Goal: Information Seeking & Learning: Learn about a topic

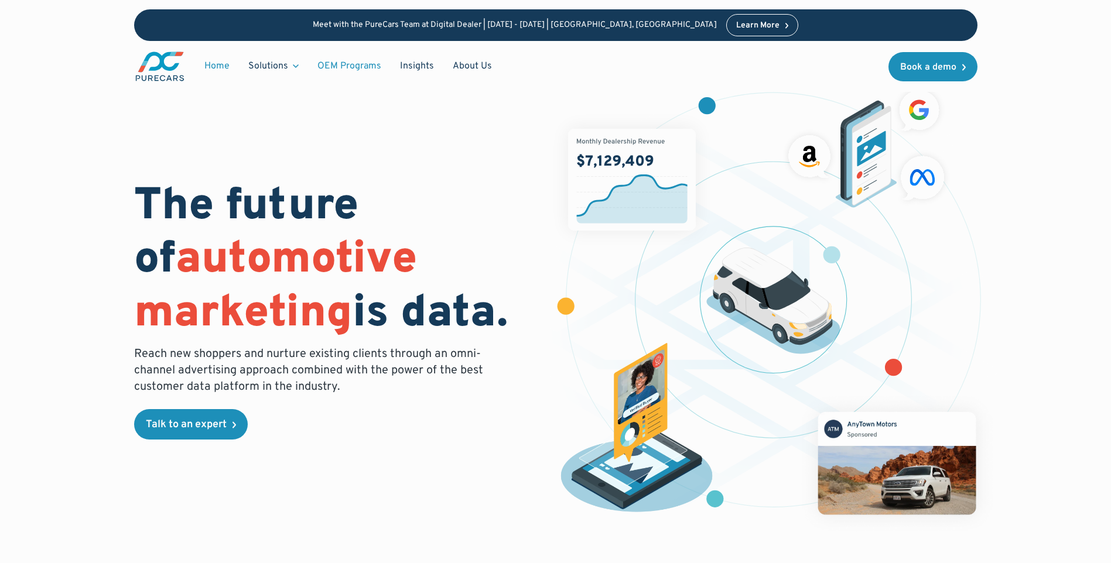
click at [349, 62] on link "OEM Programs" at bounding box center [349, 66] width 83 height 22
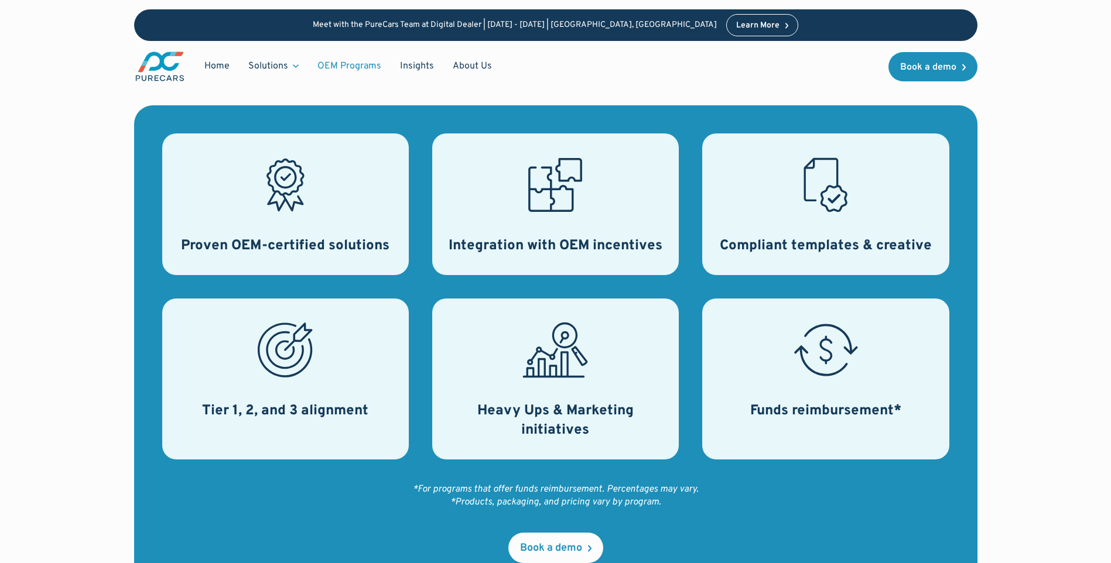
scroll to position [445, 0]
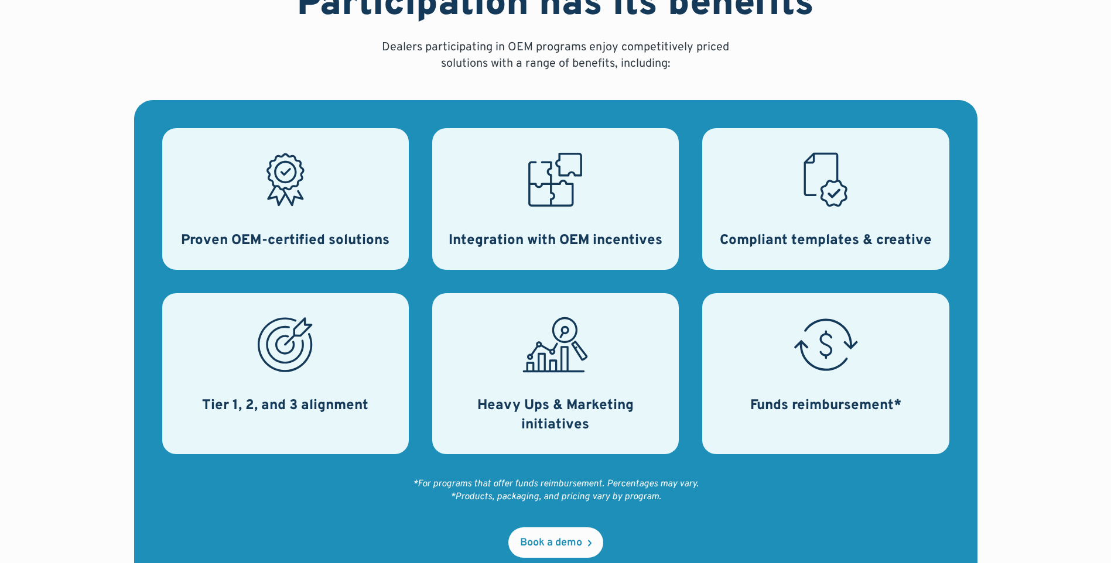
click at [328, 251] on div "Proven OEM-certified solutions" at bounding box center [285, 199] width 247 height 142
drag, startPoint x: 303, startPoint y: 357, endPoint x: 306, endPoint y: 363, distance: 6.5
click at [305, 363] on icon at bounding box center [285, 345] width 66 height 66
drag, startPoint x: 561, startPoint y: 401, endPoint x: 575, endPoint y: 400, distance: 14.7
click at [572, 404] on h3 "Heavy Ups & Marketing initiatives" at bounding box center [555, 416] width 218 height 39
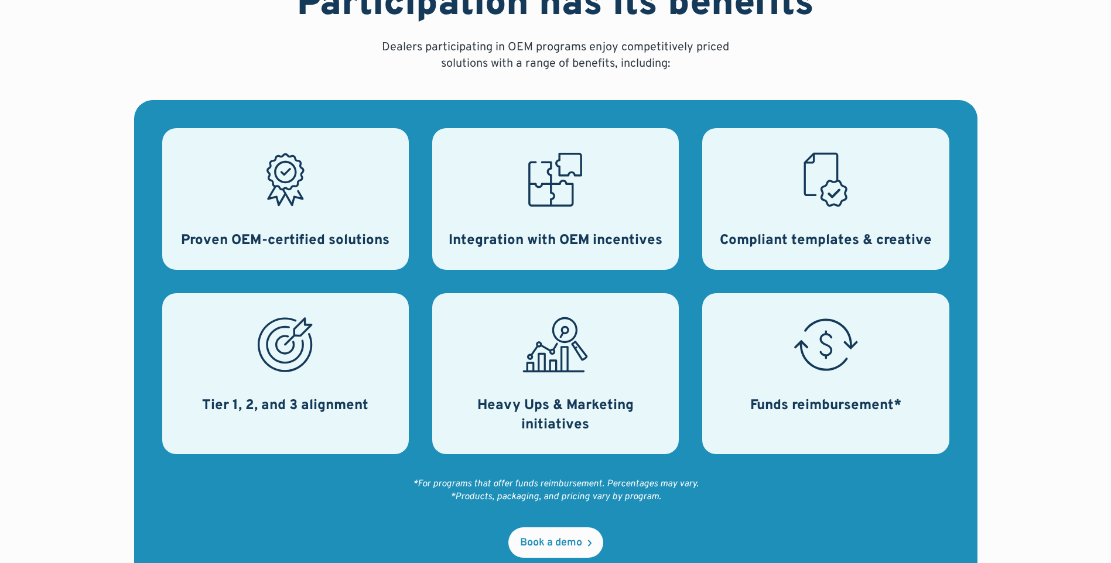
click at [841, 384] on div "Funds reimbursement*" at bounding box center [825, 373] width 247 height 161
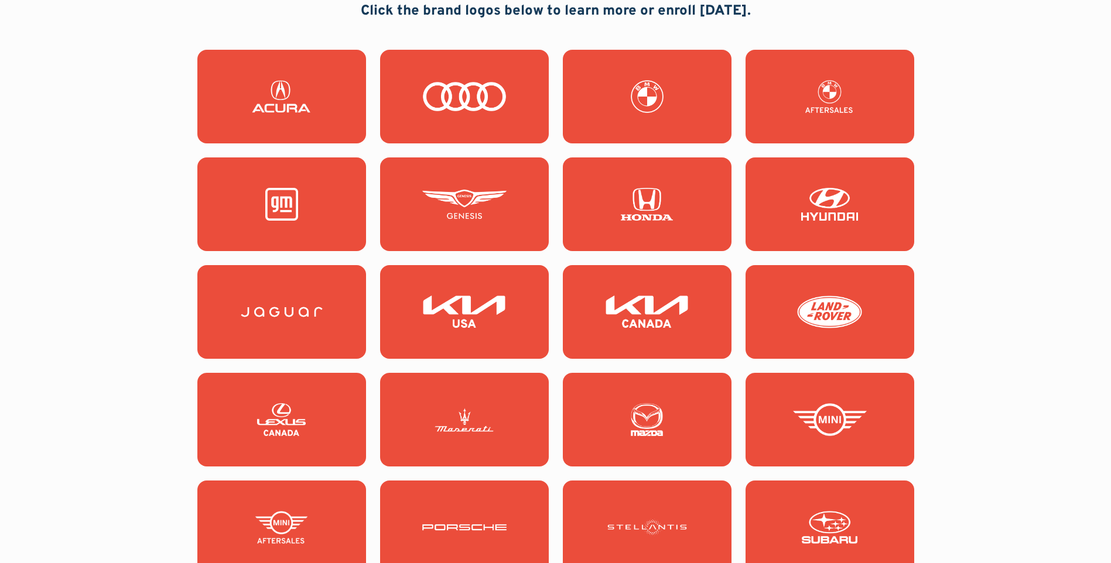
scroll to position [1112, 0]
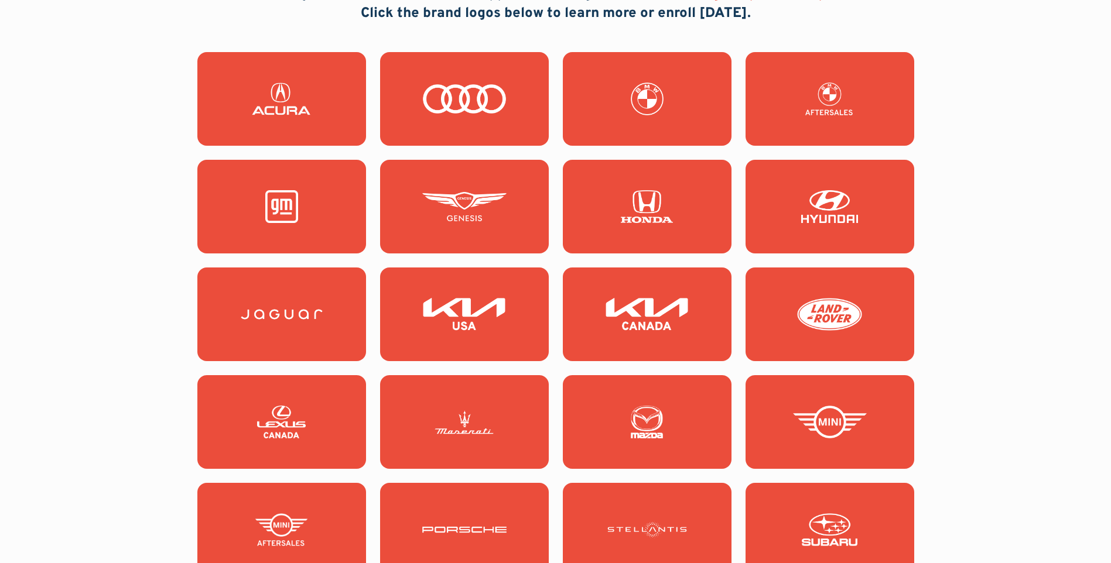
click at [291, 210] on img at bounding box center [282, 206] width 84 height 33
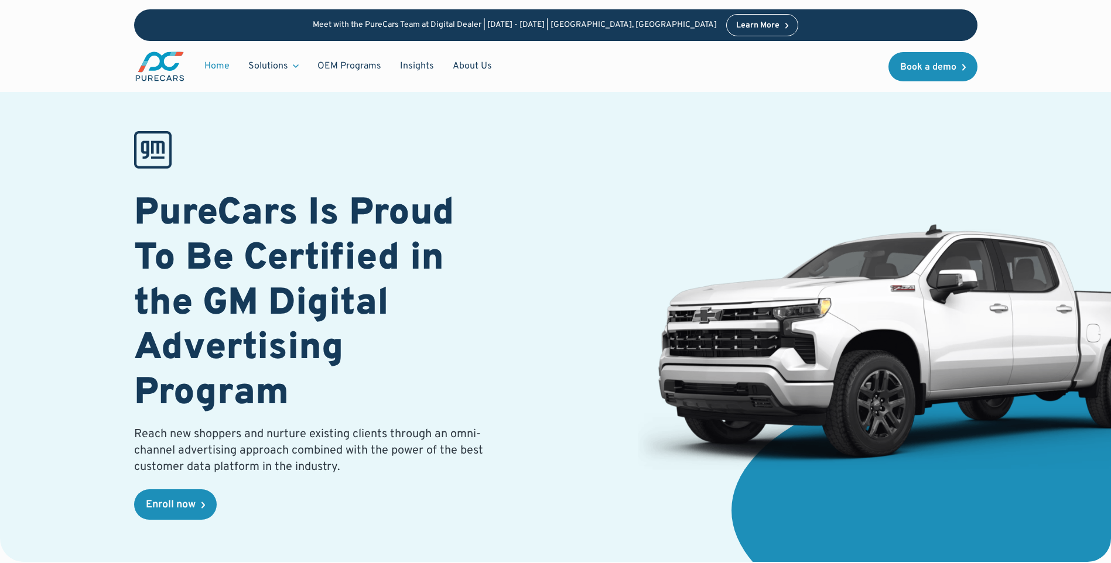
click at [214, 69] on link "Home" at bounding box center [217, 66] width 44 height 22
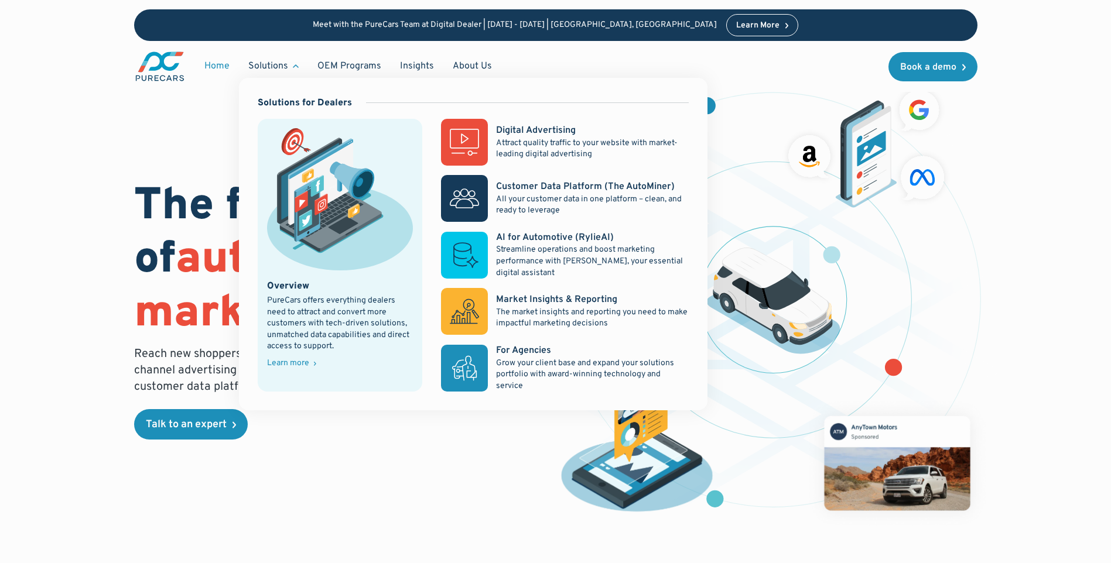
click at [281, 64] on div "Solutions" at bounding box center [268, 66] width 40 height 13
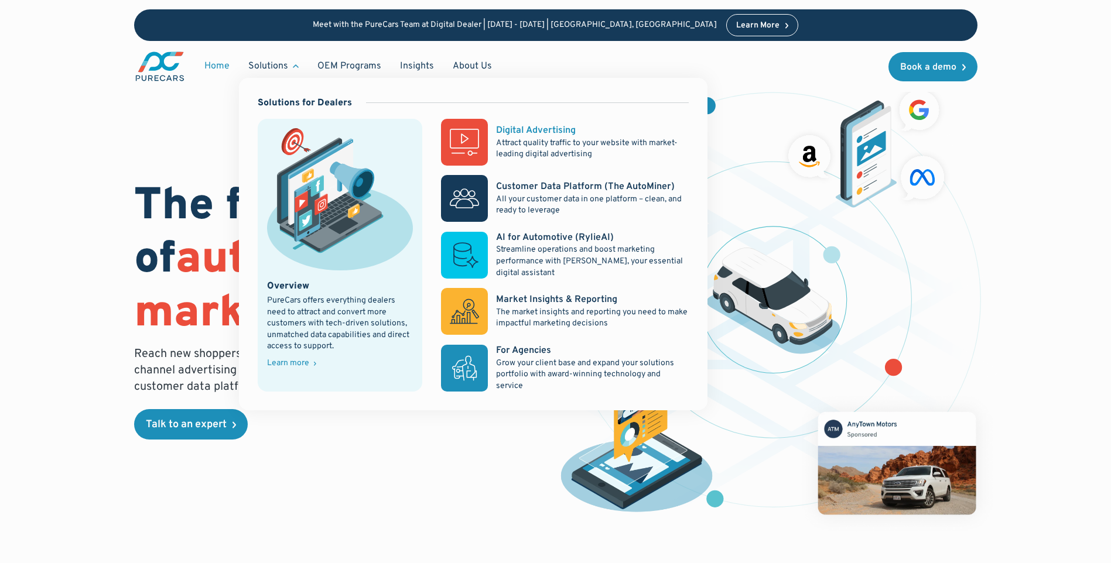
click at [464, 145] on rect at bounding box center [464, 142] width 47 height 47
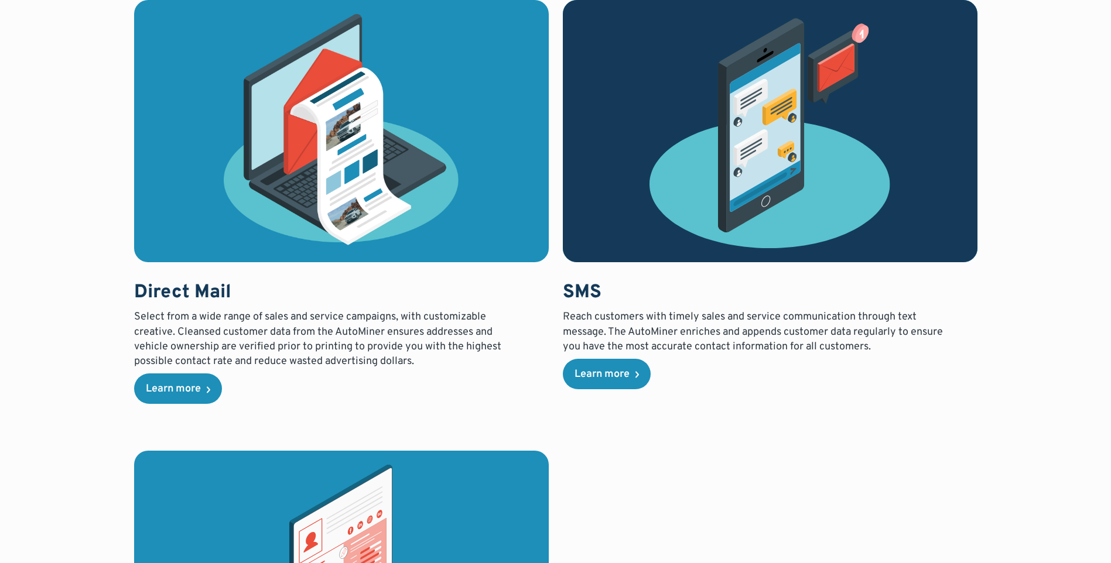
scroll to position [2802, 0]
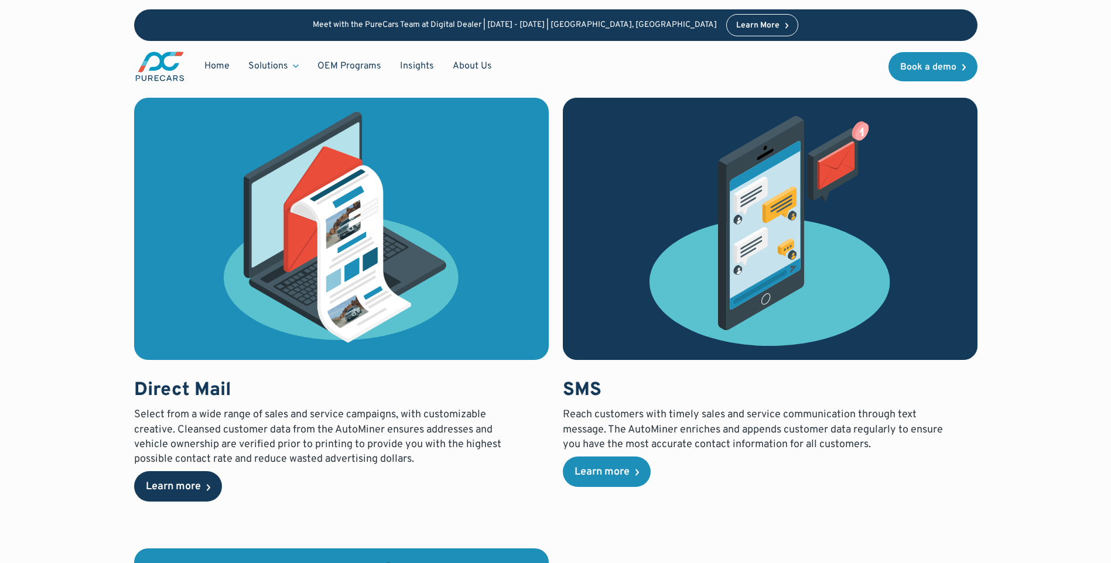
click at [187, 485] on div "Learn more" at bounding box center [173, 487] width 55 height 11
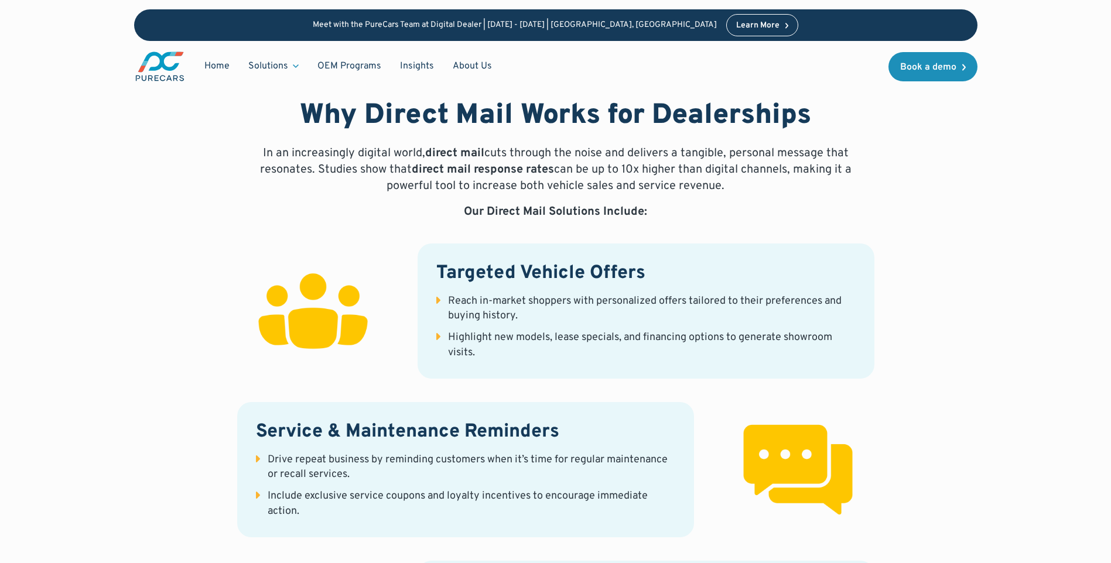
scroll to position [392, 0]
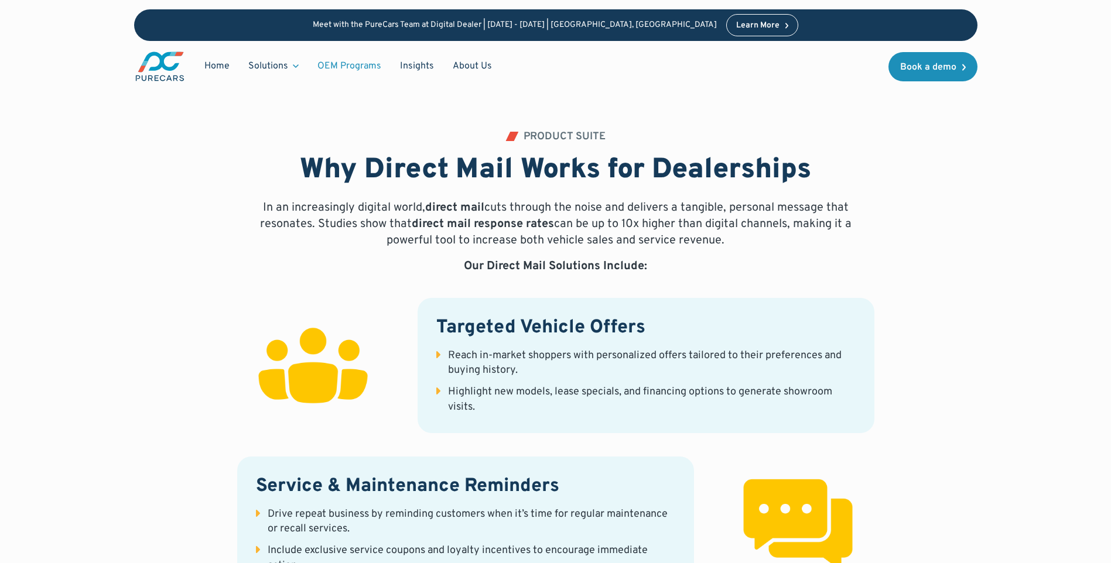
click at [349, 67] on link "OEM Programs" at bounding box center [349, 66] width 83 height 22
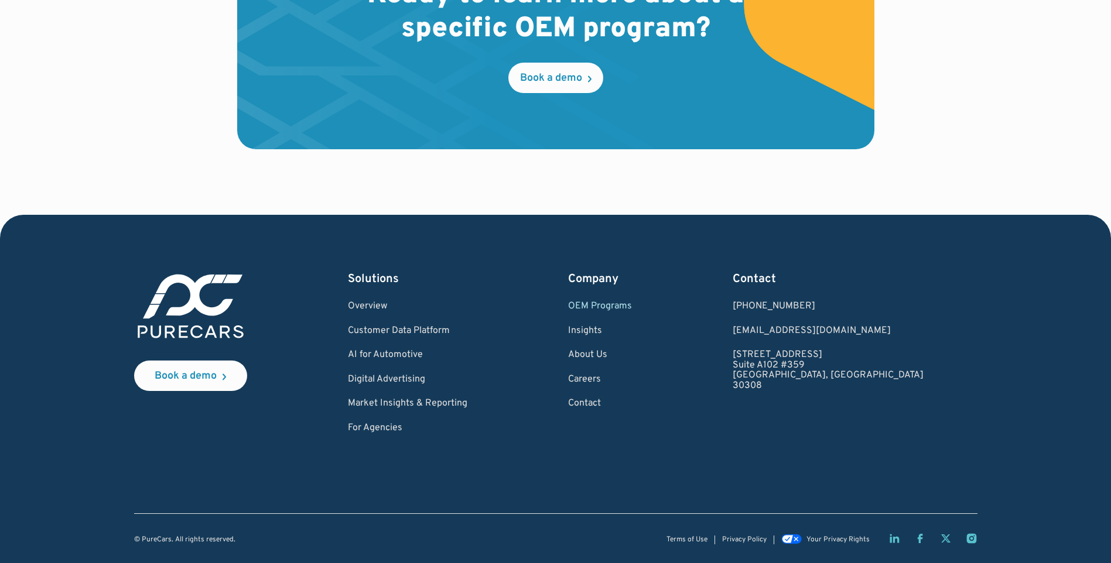
scroll to position [1932, 0]
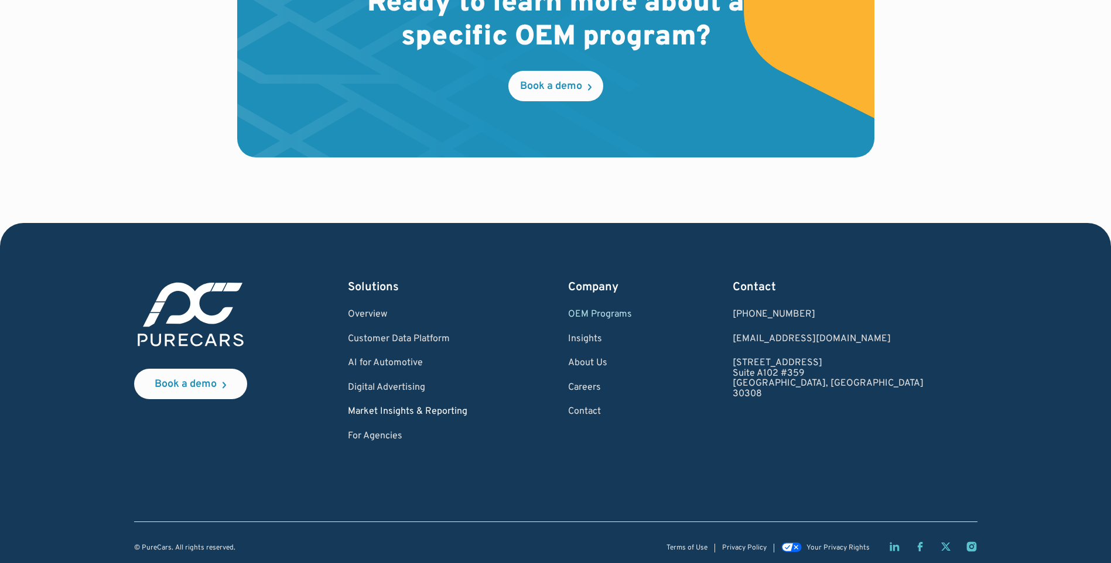
click at [453, 410] on link "Market Insights & Reporting" at bounding box center [407, 412] width 119 height 11
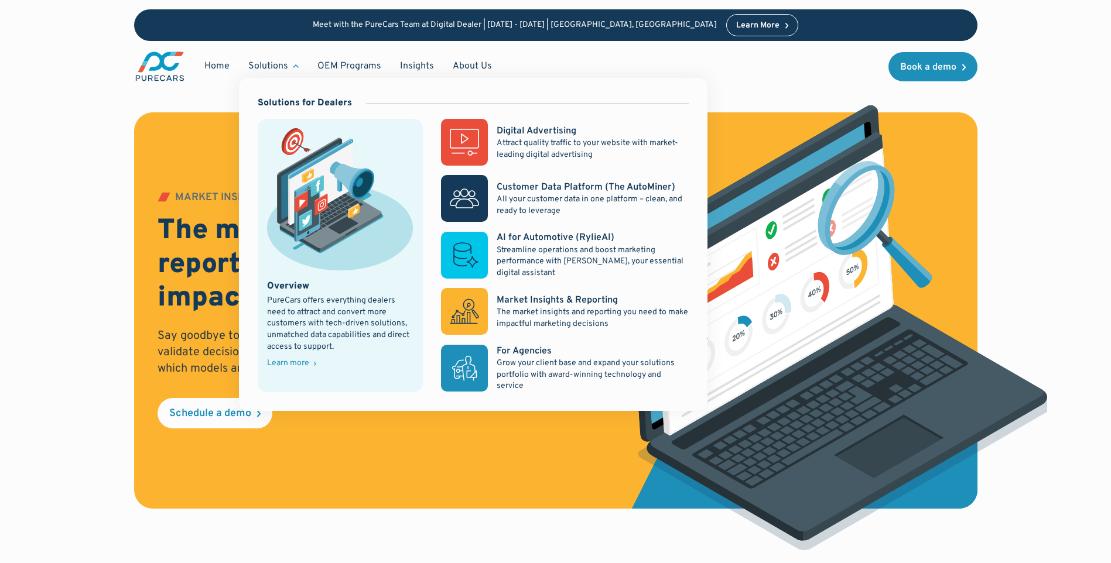
click at [267, 64] on div "Solutions" at bounding box center [268, 66] width 40 height 13
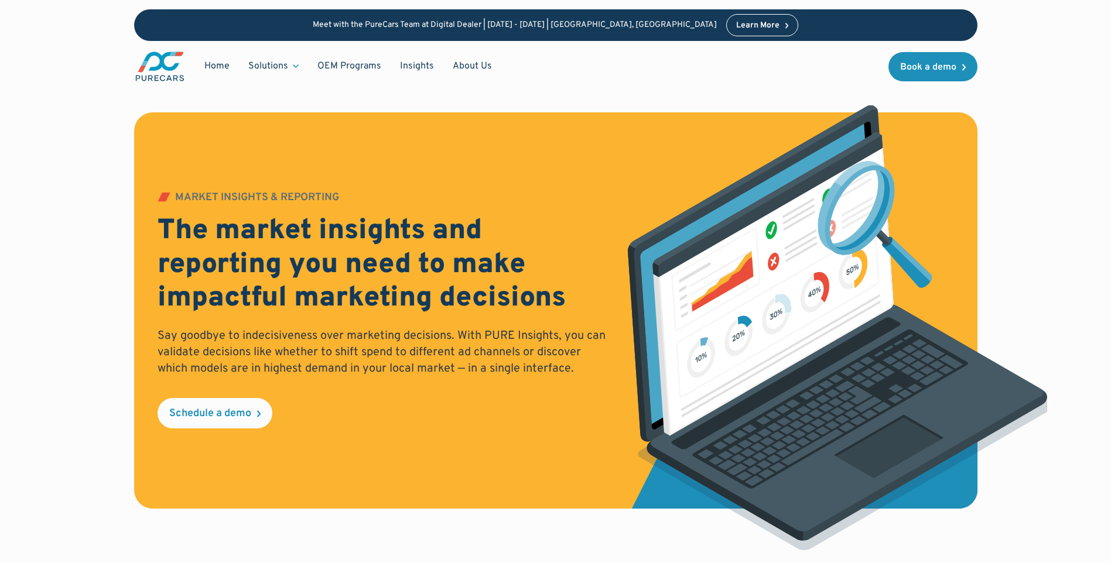
click at [267, 64] on div "Solutions" at bounding box center [268, 66] width 40 height 13
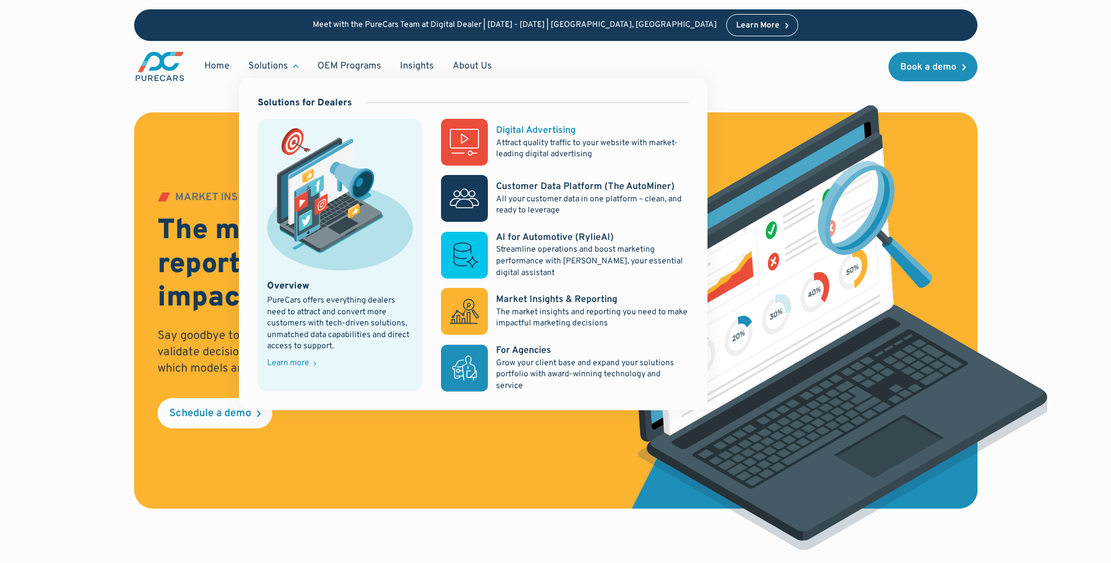
click at [469, 137] on rect at bounding box center [464, 142] width 47 height 47
